Goal: Check status: Check status

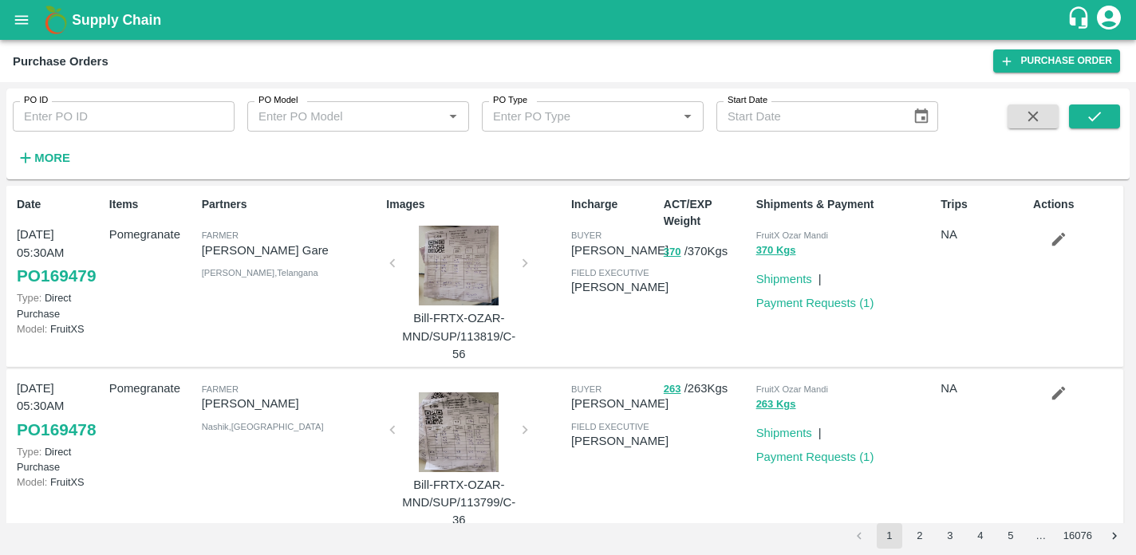
click at [43, 163] on strong "More" at bounding box center [52, 158] width 36 height 13
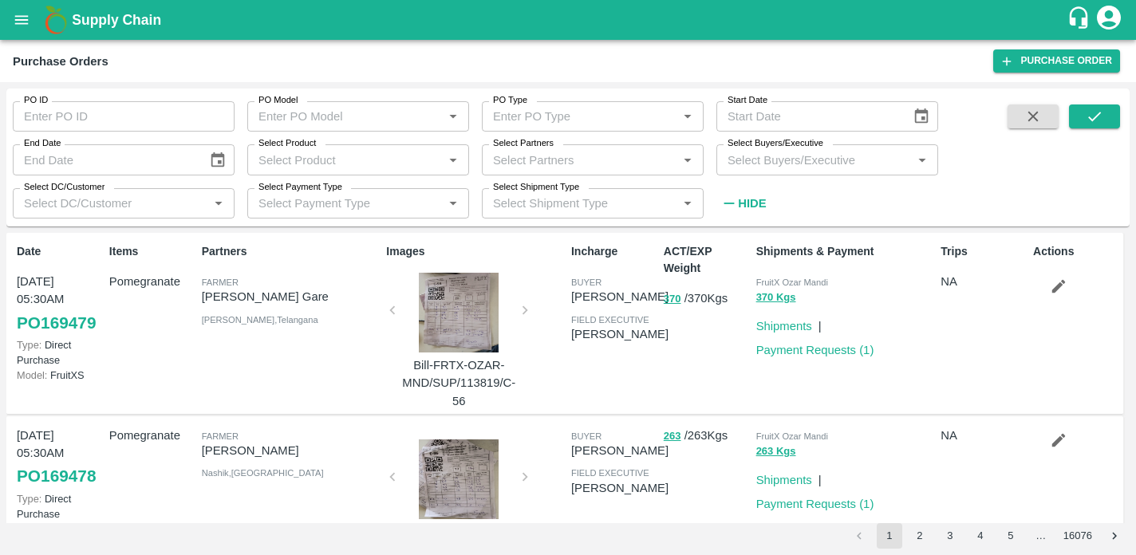
click at [867, 164] on input "Select Buyers/Executive" at bounding box center [814, 159] width 186 height 21
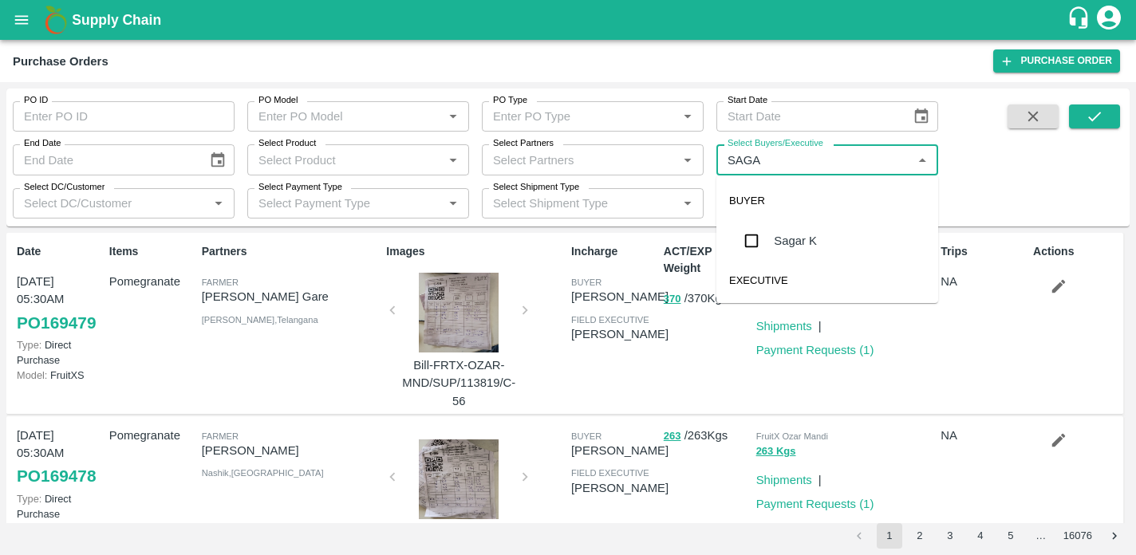
type input "SAGAR"
click at [746, 246] on input "checkbox" at bounding box center [751, 241] width 32 height 32
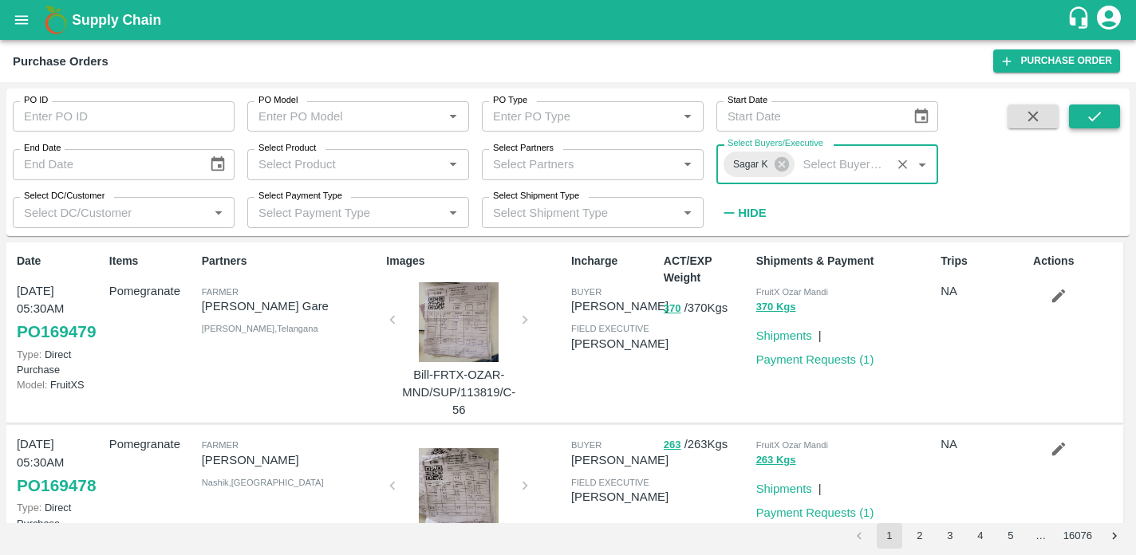
click at [1085, 128] on button "submit" at bounding box center [1094, 116] width 51 height 24
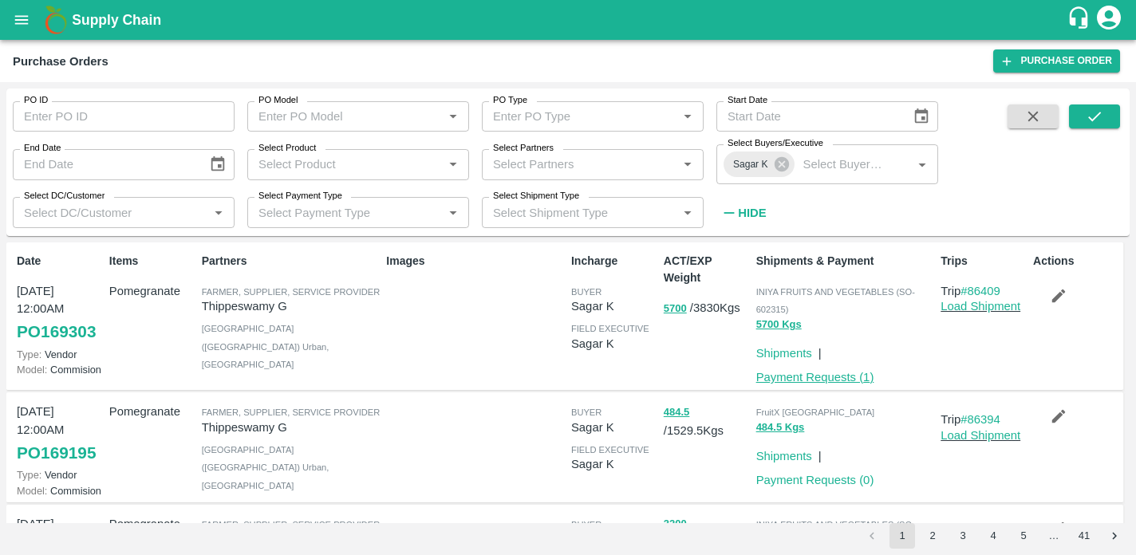
click at [821, 376] on link "Payment Requests ( 1 )" at bounding box center [815, 377] width 118 height 13
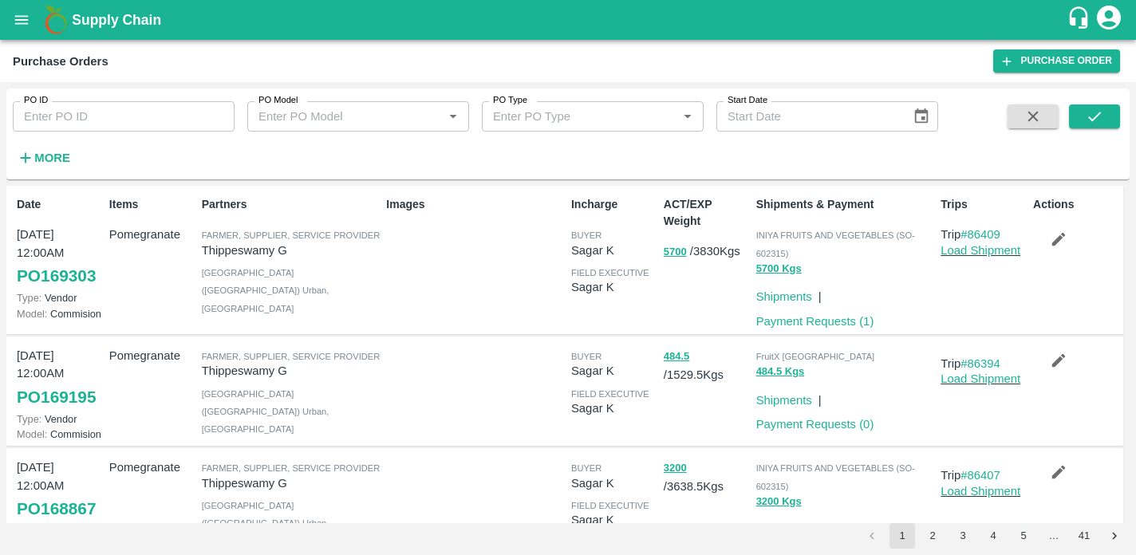
click at [56, 160] on strong "More" at bounding box center [52, 158] width 36 height 13
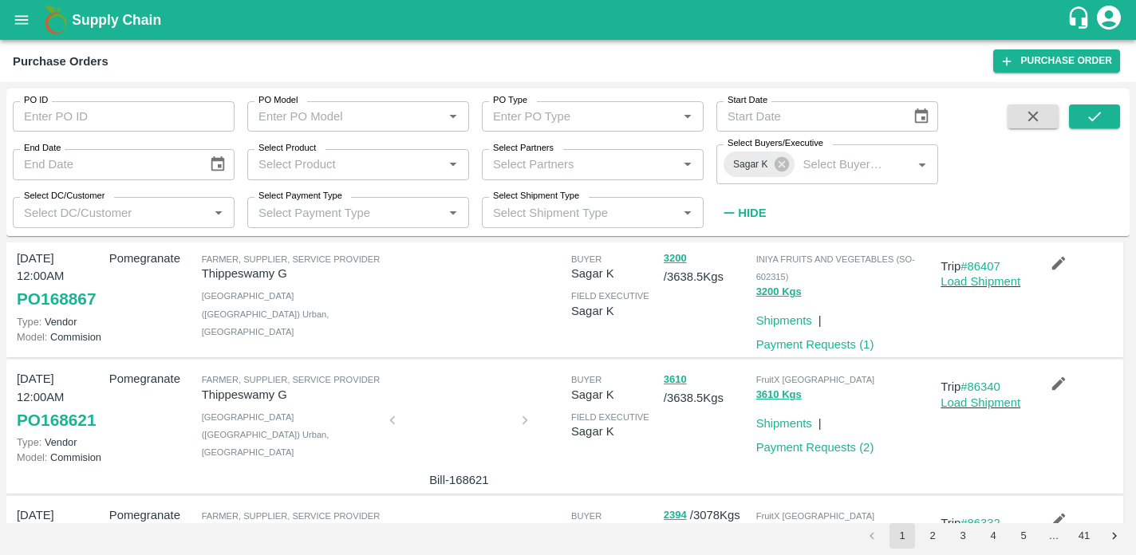
scroll to position [345, 0]
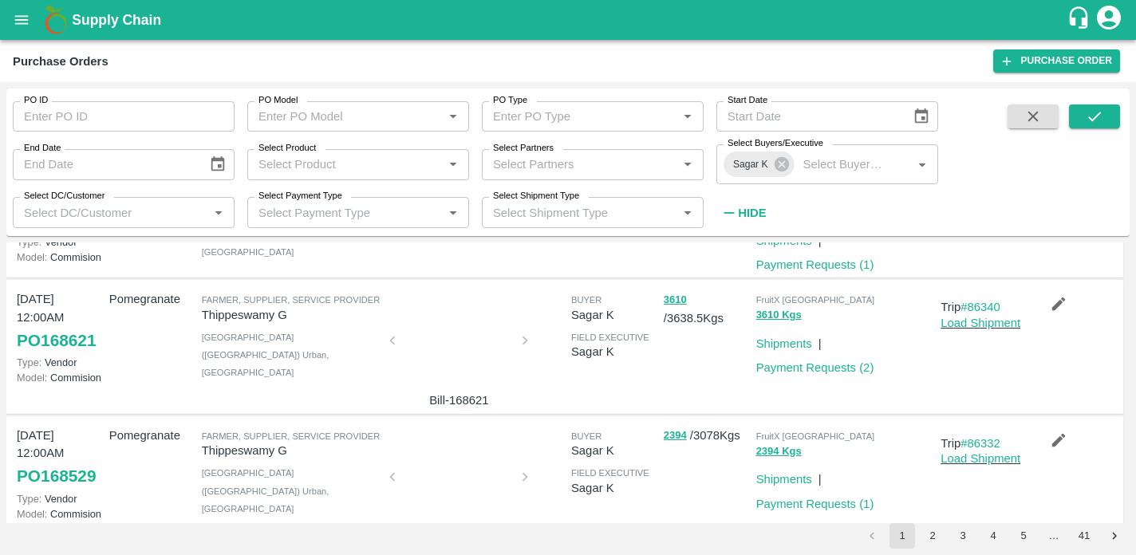
click at [460, 357] on div at bounding box center [459, 345] width 120 height 85
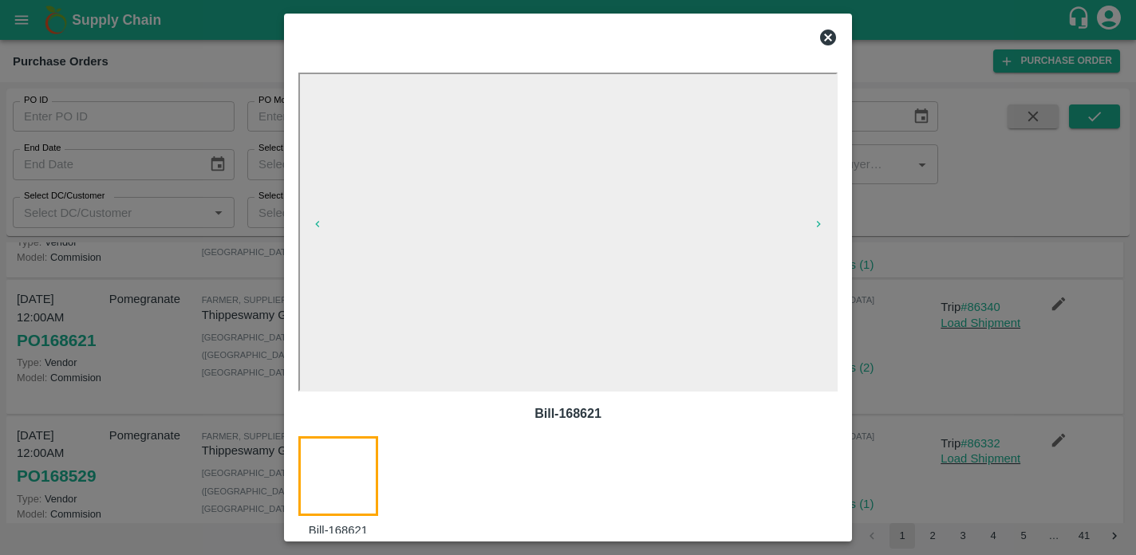
click at [825, 43] on icon at bounding box center [828, 38] width 16 height 16
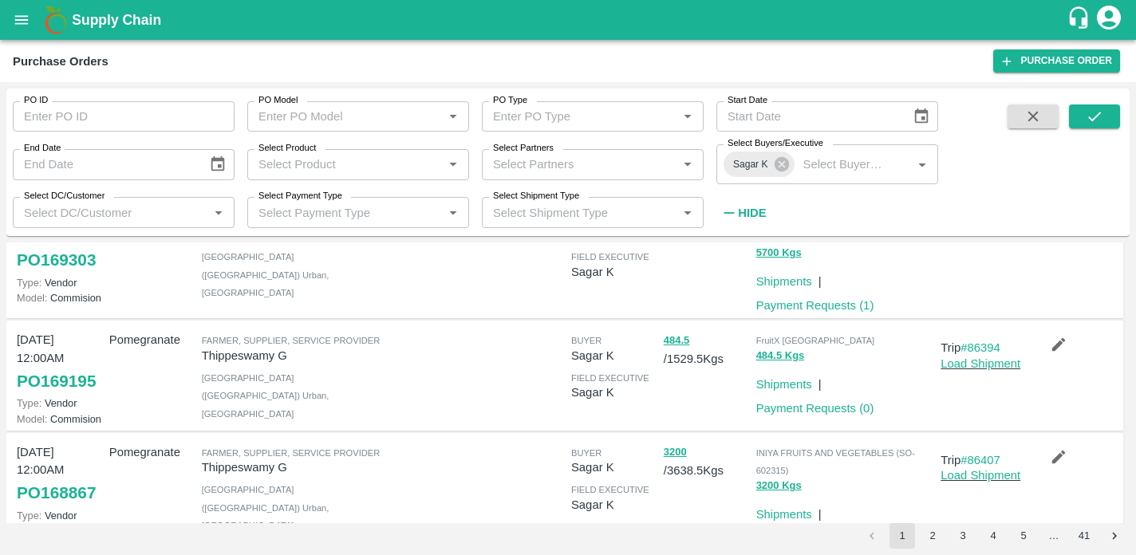
scroll to position [74, 0]
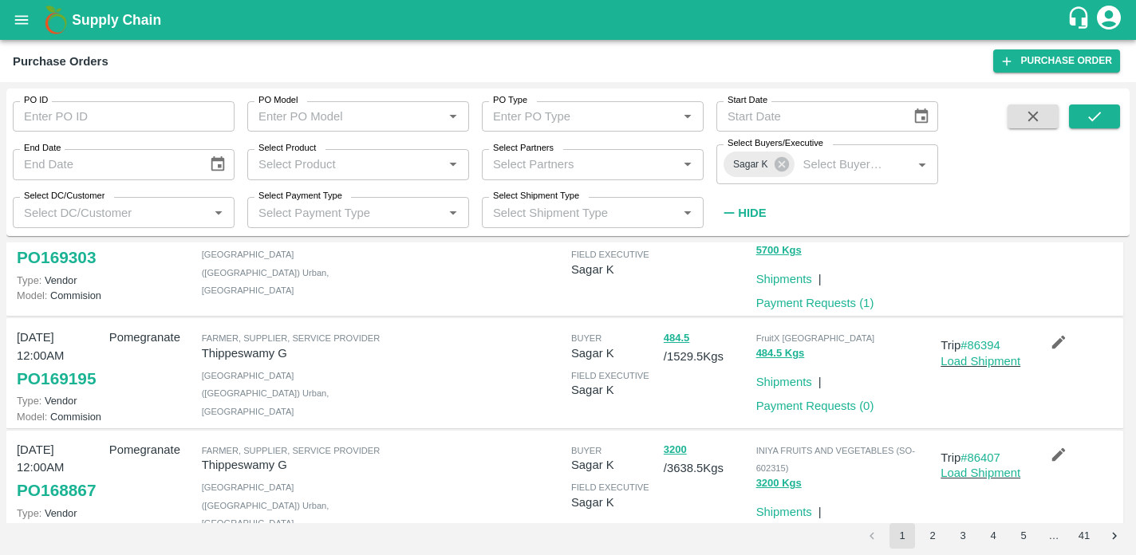
click at [406, 360] on div at bounding box center [472, 372] width 185 height 101
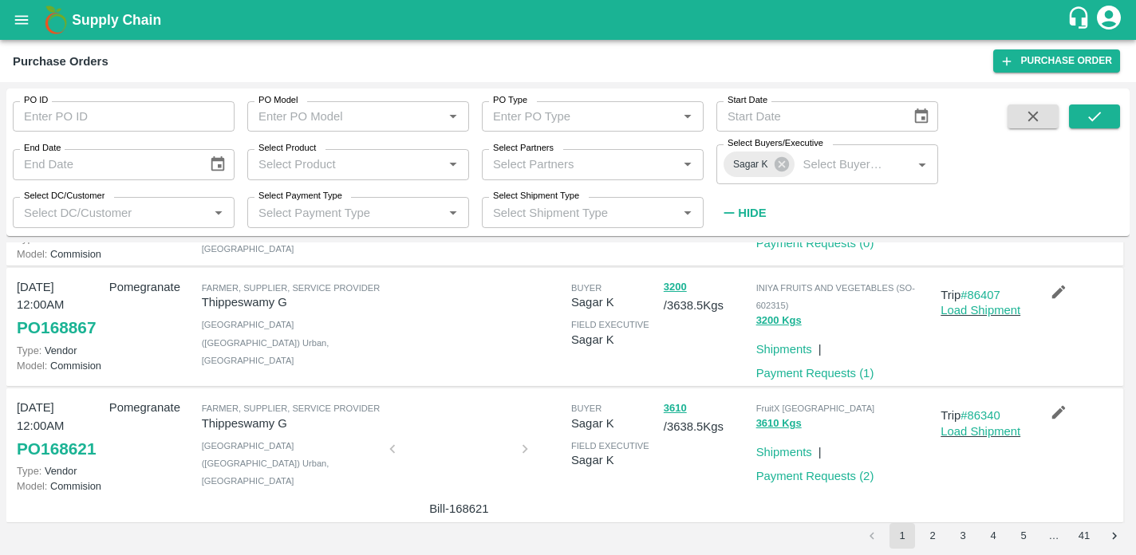
scroll to position [198, 0]
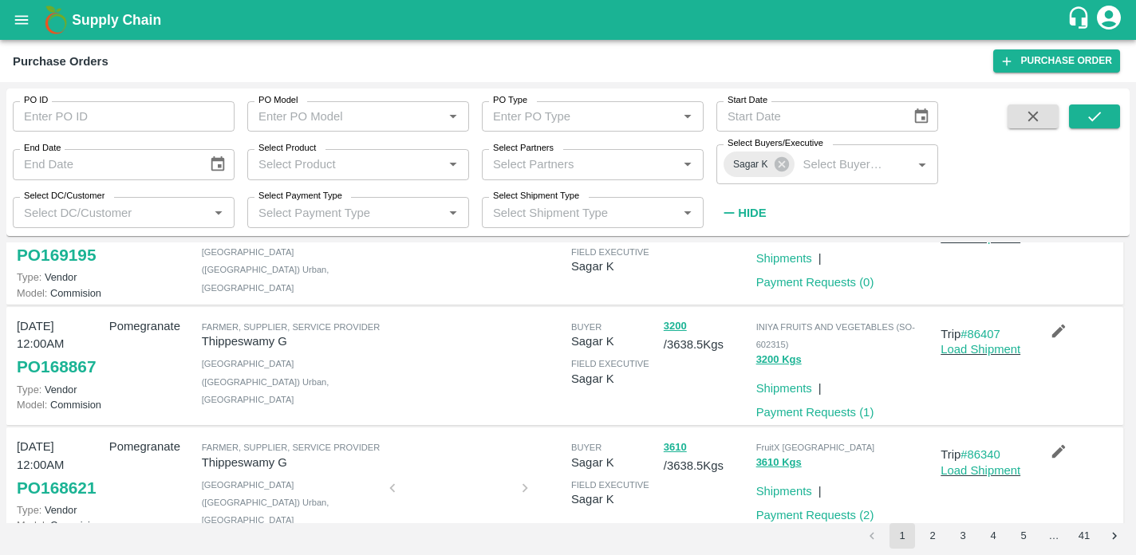
click at [73, 376] on link "PO 168867" at bounding box center [56, 367] width 79 height 29
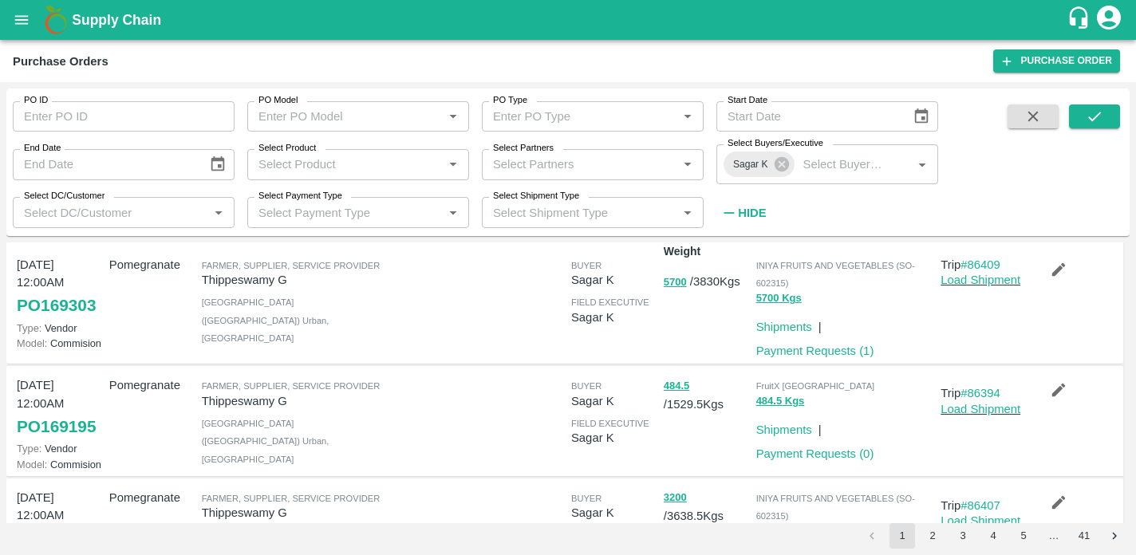
scroll to position [26, 0]
click at [62, 427] on link "PO 169195" at bounding box center [56, 427] width 79 height 29
click at [49, 309] on link "PO 169303" at bounding box center [56, 306] width 79 height 29
